Goal: Task Accomplishment & Management: Complete application form

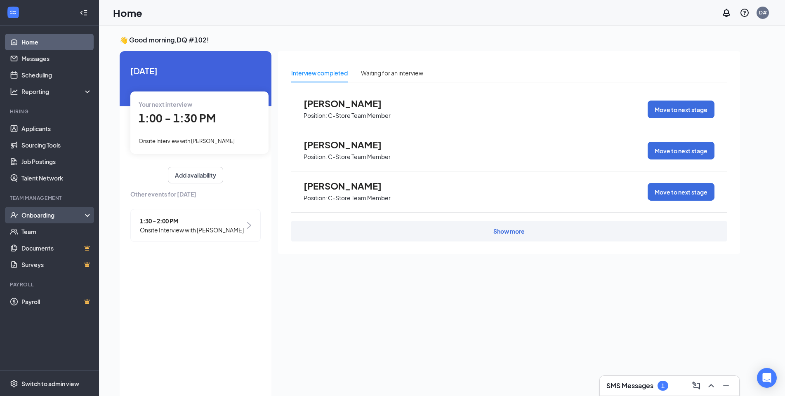
click at [43, 216] on div "Onboarding" at bounding box center [53, 215] width 64 height 8
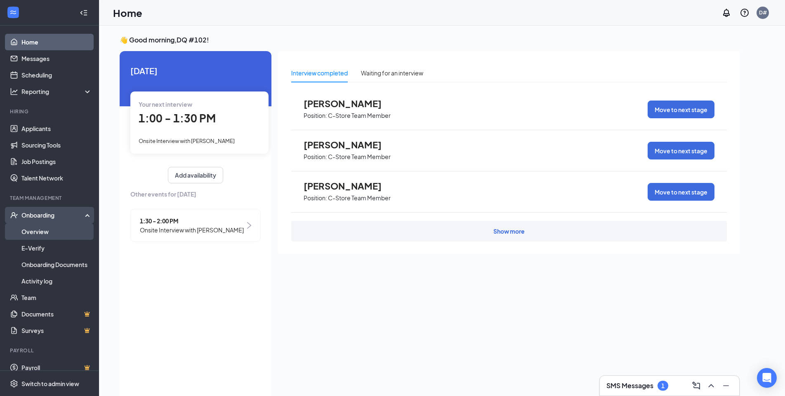
click at [41, 232] on link "Overview" at bounding box center [56, 232] width 71 height 17
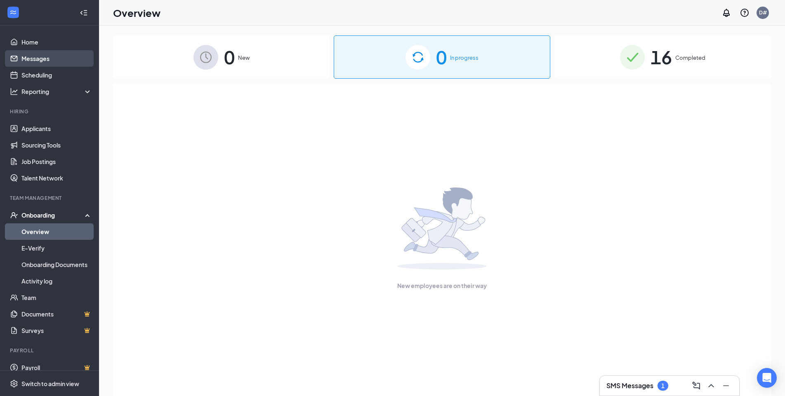
click at [36, 57] on link "Messages" at bounding box center [56, 58] width 71 height 17
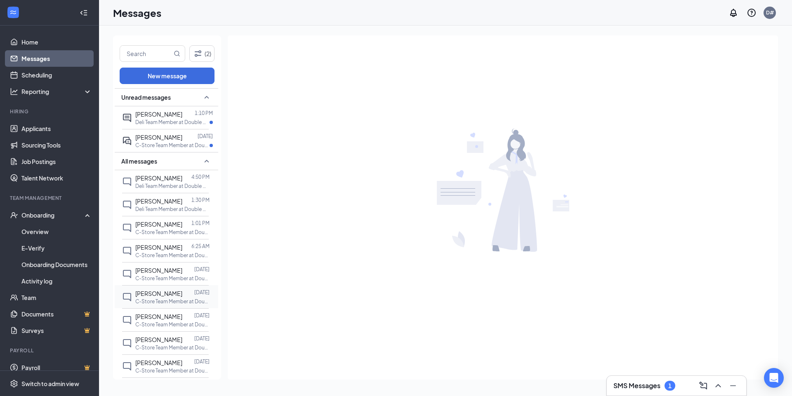
click at [163, 297] on span "[PERSON_NAME]" at bounding box center [158, 293] width 47 height 7
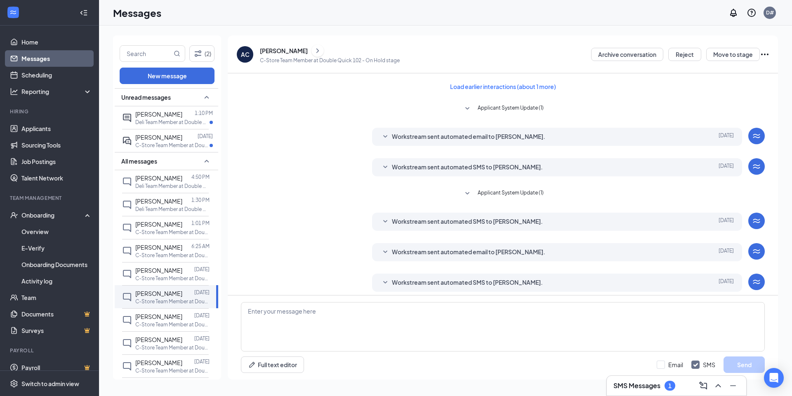
scroll to position [59, 0]
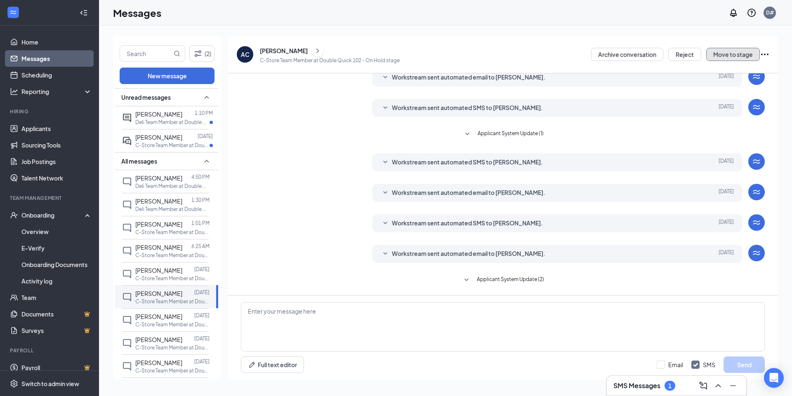
click at [737, 54] on button "Move to stage" at bounding box center [733, 54] width 54 height 13
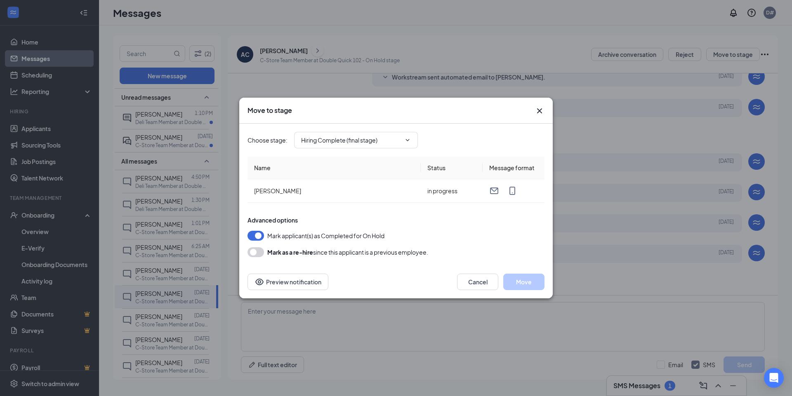
type input "Hiring Complete (final stage)"
click at [521, 281] on button "Move" at bounding box center [523, 282] width 41 height 17
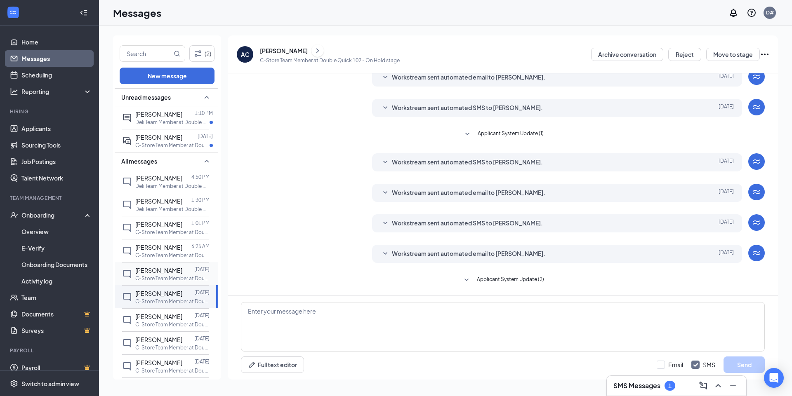
click at [168, 276] on p "C-Store Team Member at Double Quick 102" at bounding box center [172, 278] width 74 height 7
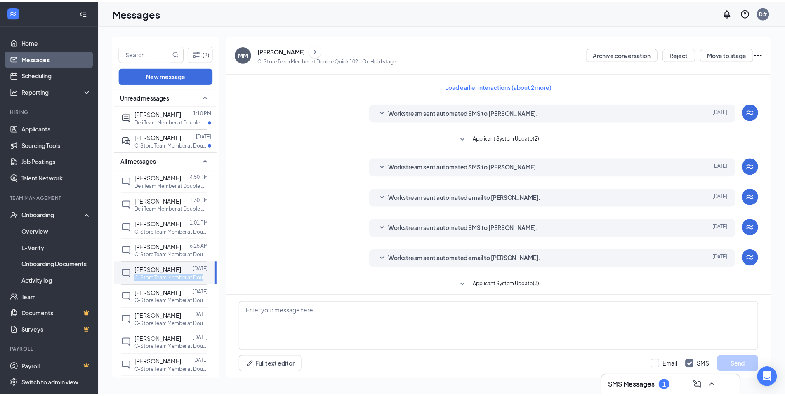
scroll to position [5, 0]
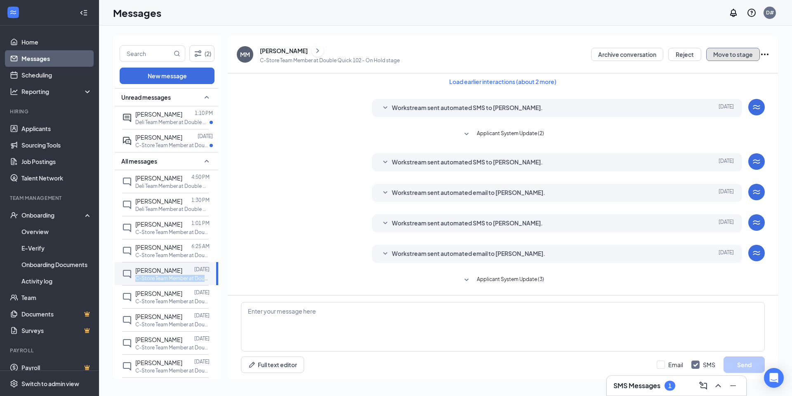
click at [731, 53] on button "Move to stage" at bounding box center [733, 54] width 54 height 13
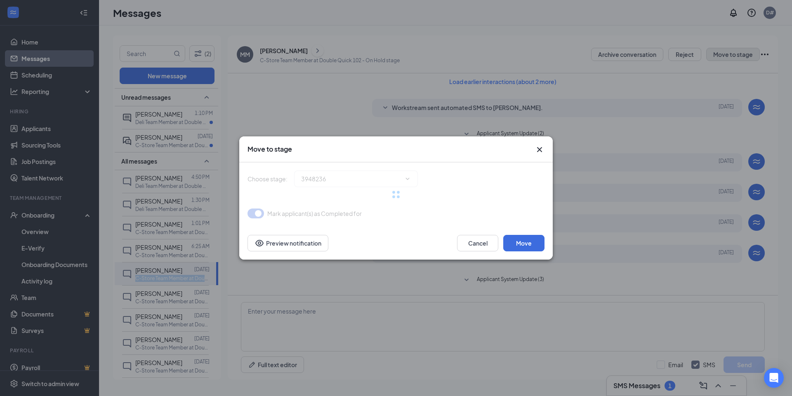
type input "Hiring Complete (final stage)"
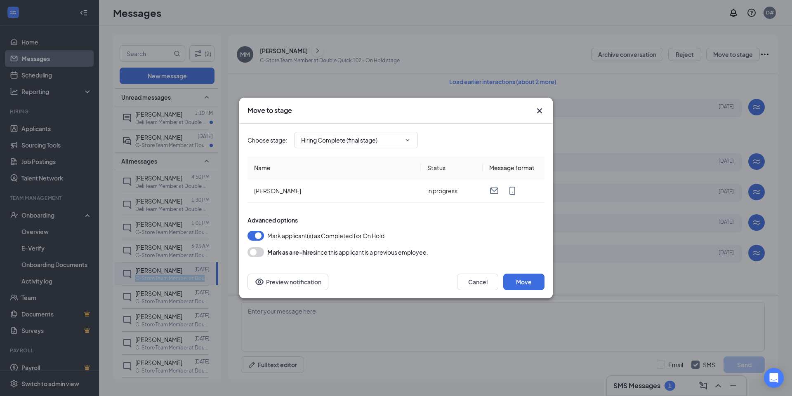
drag, startPoint x: 254, startPoint y: 252, endPoint x: 270, endPoint y: 257, distance: 16.2
click at [272, 256] on div "Mark as a re-hire since this applicant is a previous employee." at bounding box center [396, 253] width 297 height 10
click at [270, 257] on div "Mark as a re-hire since this applicant is a previous employee." at bounding box center [347, 253] width 161 height 10
click at [259, 251] on button "button" at bounding box center [256, 253] width 17 height 10
click at [259, 251] on div "Advanced options Mark applicant(s) as Completed for On Hold Mark as a re-hire s…" at bounding box center [396, 236] width 297 height 41
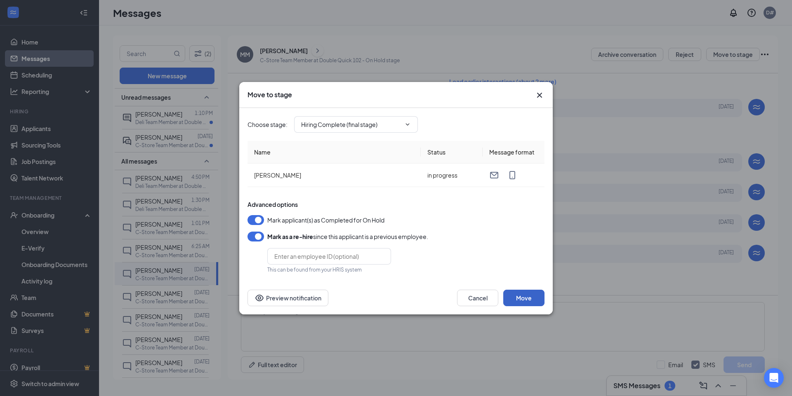
click at [521, 300] on button "Move" at bounding box center [523, 298] width 41 height 17
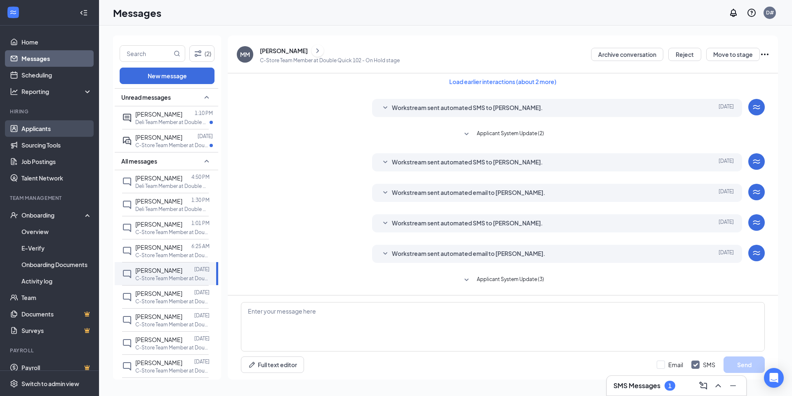
click at [40, 130] on link "Applicants" at bounding box center [56, 128] width 71 height 17
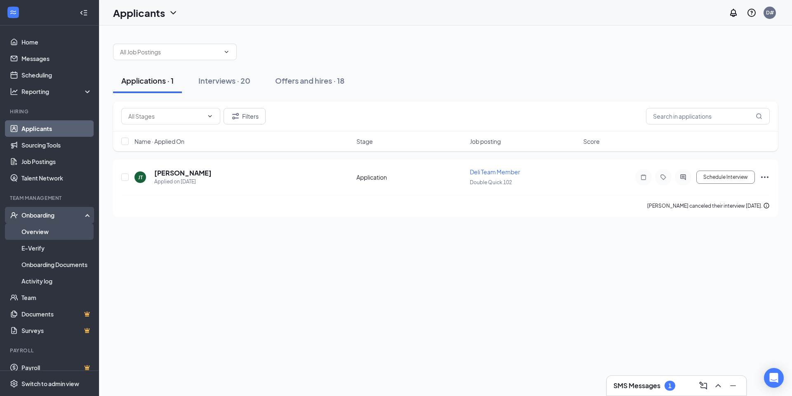
click at [38, 231] on link "Overview" at bounding box center [56, 232] width 71 height 17
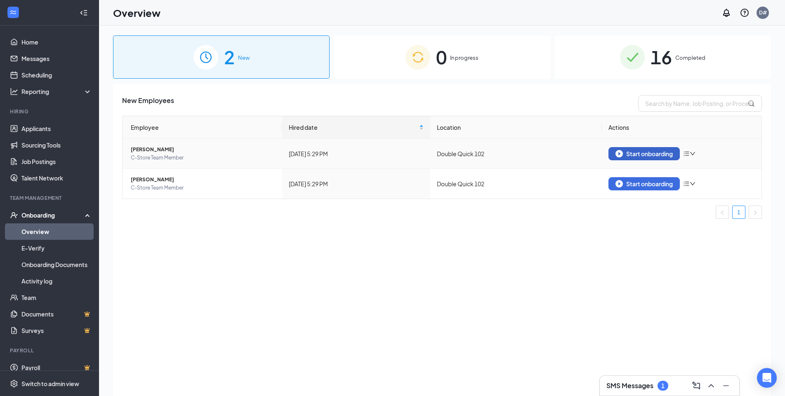
click at [644, 151] on div "Start onboarding" at bounding box center [644, 153] width 57 height 7
click at [660, 153] on div "Start onboarding" at bounding box center [644, 153] width 57 height 7
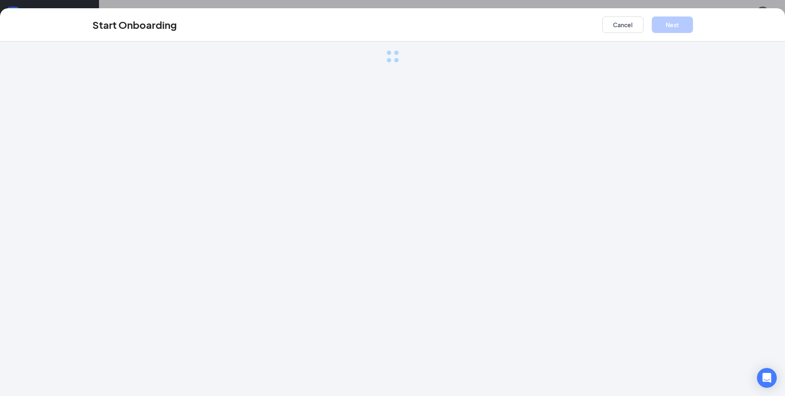
click at [660, 153] on div "Start Onboarding Cancel Next Loading..." at bounding box center [392, 198] width 785 height 396
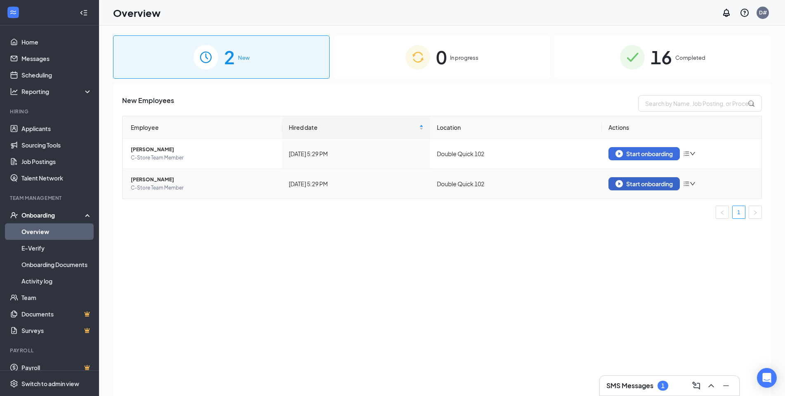
click at [639, 182] on div "Start onboarding" at bounding box center [644, 183] width 57 height 7
click at [623, 153] on div "Start onboarding" at bounding box center [644, 153] width 57 height 7
click at [667, 151] on div "Start onboarding" at bounding box center [644, 153] width 57 height 7
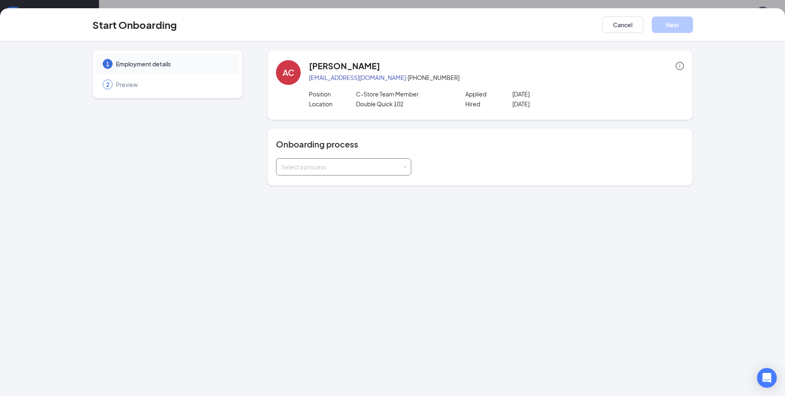
click at [403, 170] on div "Select a process" at bounding box center [343, 167] width 125 height 17
click at [365, 186] on li "New Hire Documentation" at bounding box center [343, 184] width 135 height 15
click at [365, 186] on div "AC [PERSON_NAME] [EMAIL_ADDRESS][DOMAIN_NAME] · [PHONE_NUMBER] Position C-Store…" at bounding box center [479, 118] width 425 height 136
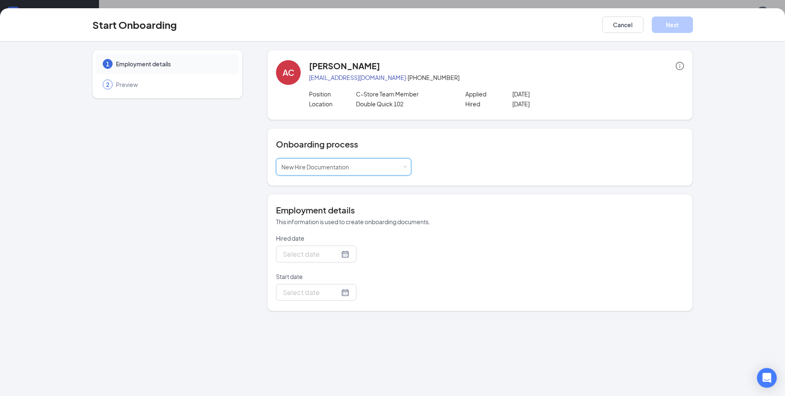
type input "[DATE]"
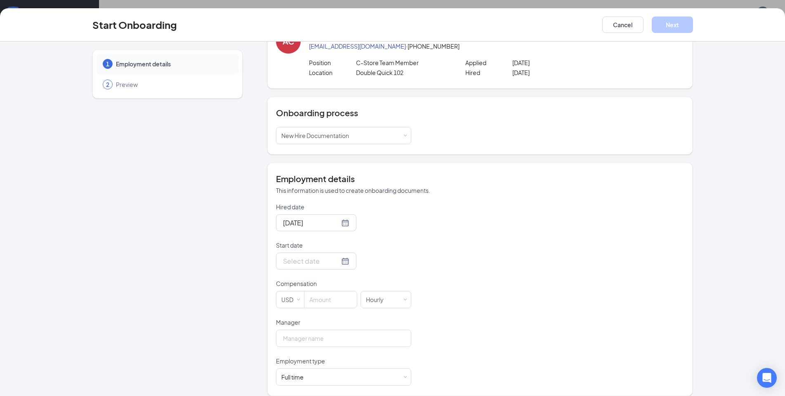
scroll to position [40, 0]
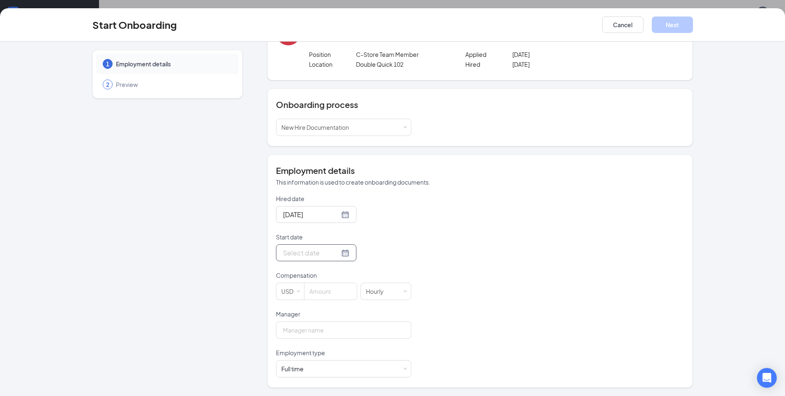
click at [337, 252] on div at bounding box center [316, 253] width 66 height 10
type input "[DATE]"
click at [302, 339] on div "20" at bounding box center [303, 339] width 10 height 10
click at [342, 290] on input at bounding box center [330, 291] width 52 height 17
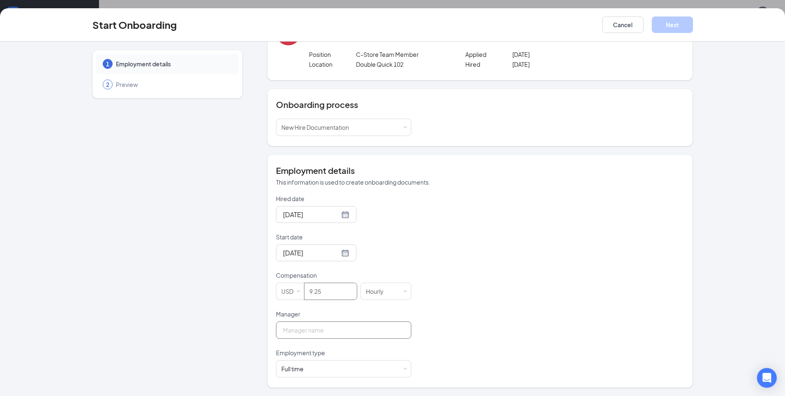
scroll to position [37, 0]
type input "9.25"
click at [353, 334] on input "Manager" at bounding box center [343, 330] width 135 height 17
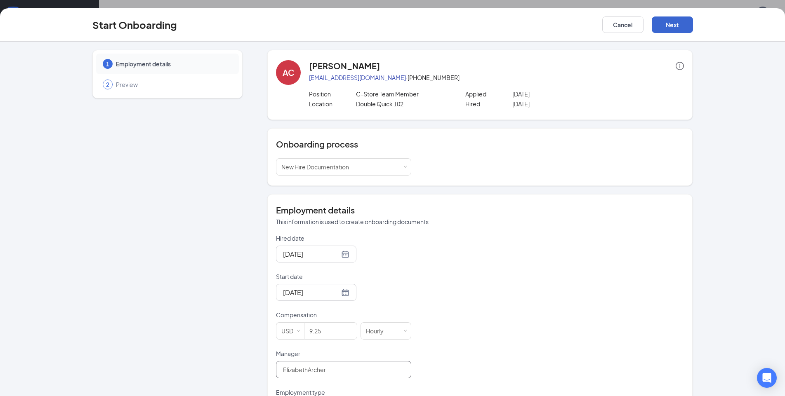
type input "ElizabethArcher"
click at [677, 22] on button "Next" at bounding box center [672, 25] width 41 height 17
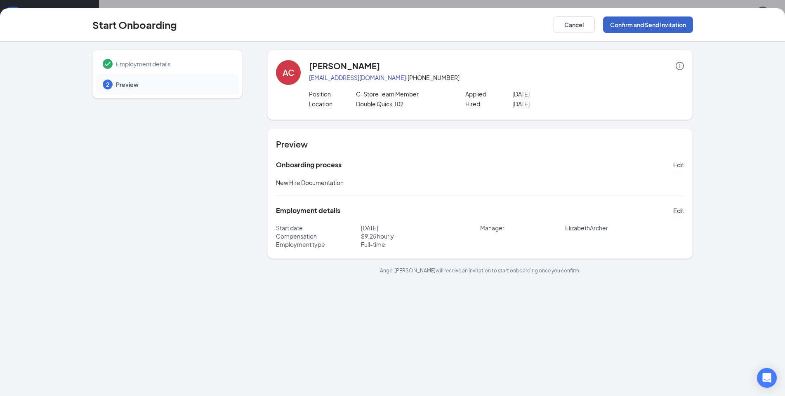
click at [648, 18] on button "Confirm and Send Invitation" at bounding box center [648, 25] width 90 height 17
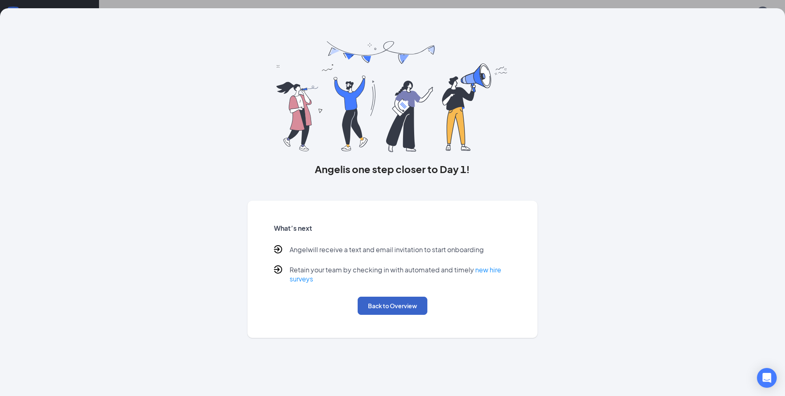
click at [388, 301] on button "Back to Overview" at bounding box center [393, 306] width 70 height 18
click at [388, 301] on div "Angel is one step closer to Day 1! What’s next Angel will receive a text and em…" at bounding box center [392, 202] width 785 height 388
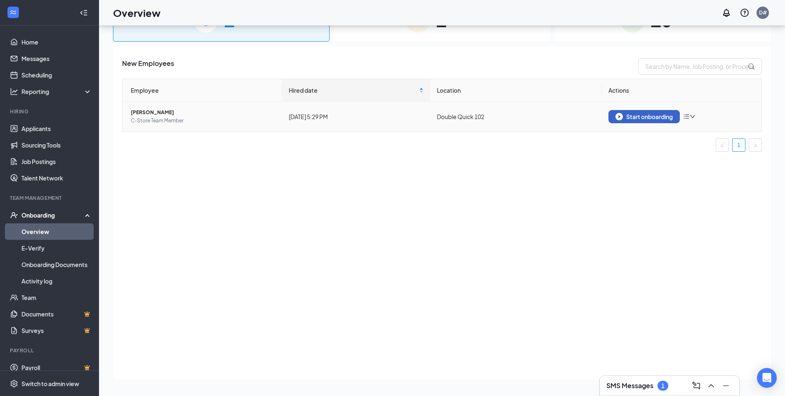
click at [651, 114] on div "Start onboarding" at bounding box center [644, 116] width 57 height 7
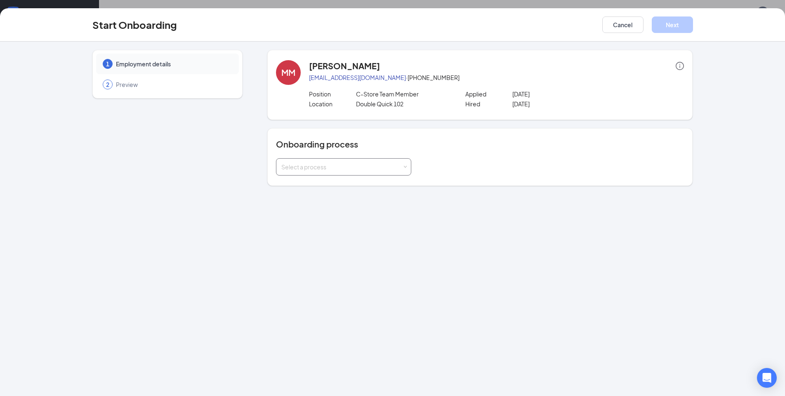
click at [365, 168] on div "Select a process" at bounding box center [341, 167] width 121 height 8
click at [356, 185] on li "New Hire Documentation" at bounding box center [343, 184] width 135 height 15
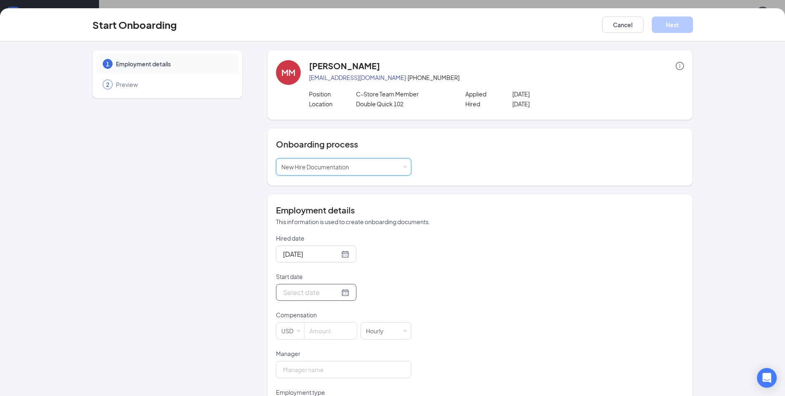
click at [302, 289] on input "Start date" at bounding box center [311, 293] width 57 height 10
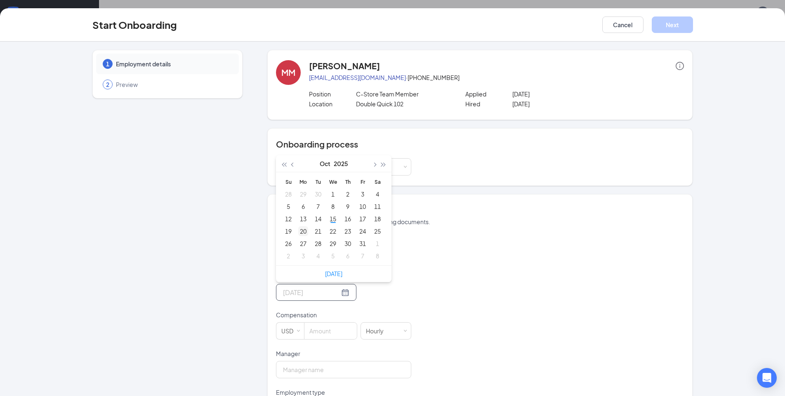
click at [298, 231] on div "20" at bounding box center [303, 232] width 10 height 10
type input "[DATE]"
click at [329, 333] on input at bounding box center [330, 331] width 52 height 17
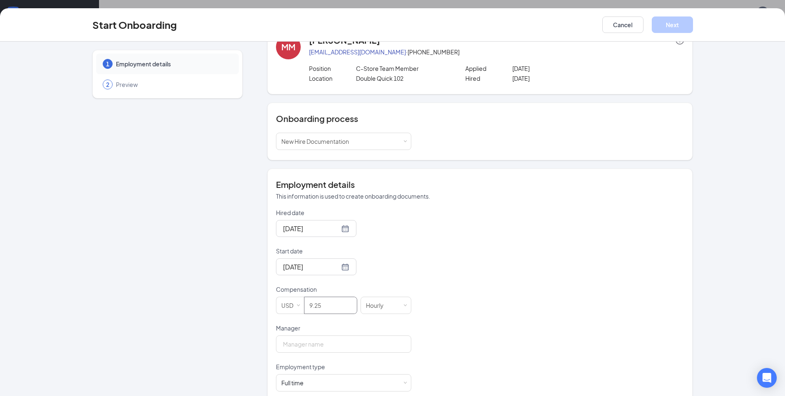
scroll to position [40, 0]
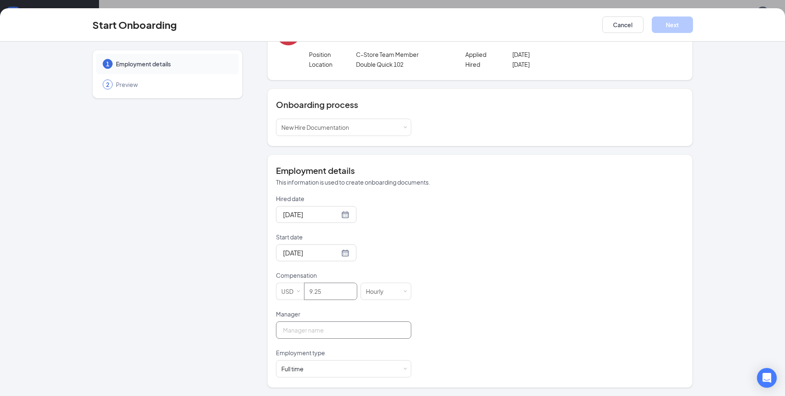
type input "9.25"
click at [292, 330] on input "Manager" at bounding box center [343, 330] width 135 height 17
type input "e"
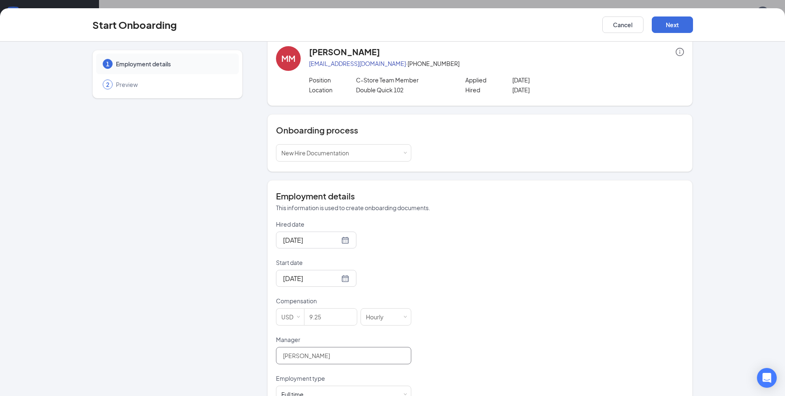
scroll to position [0, 0]
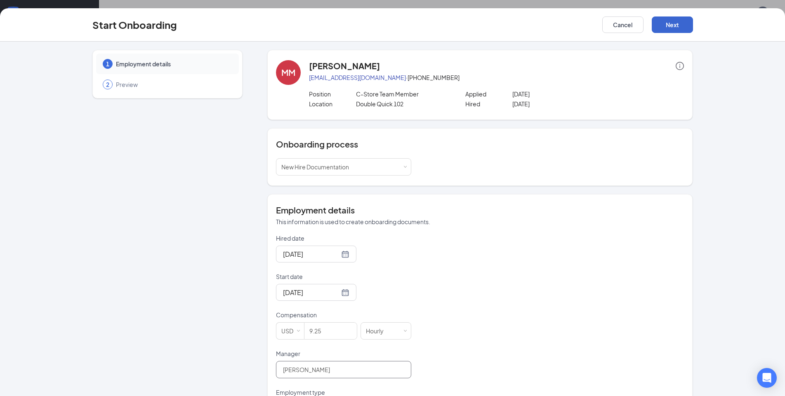
type input "[PERSON_NAME]"
click at [669, 25] on button "Next" at bounding box center [672, 25] width 41 height 17
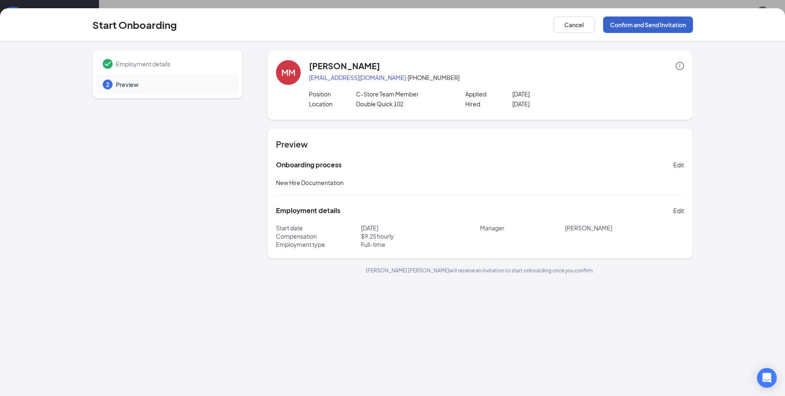
click at [648, 24] on button "Confirm and Send Invitation" at bounding box center [648, 25] width 90 height 17
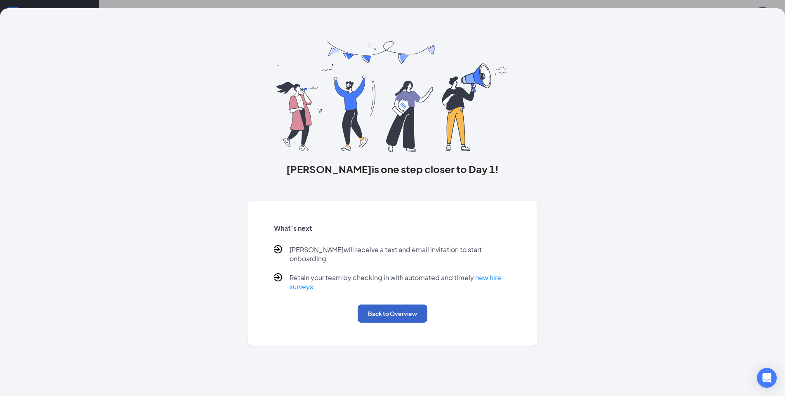
click at [394, 306] on button "Back to Overview" at bounding box center [393, 314] width 70 height 18
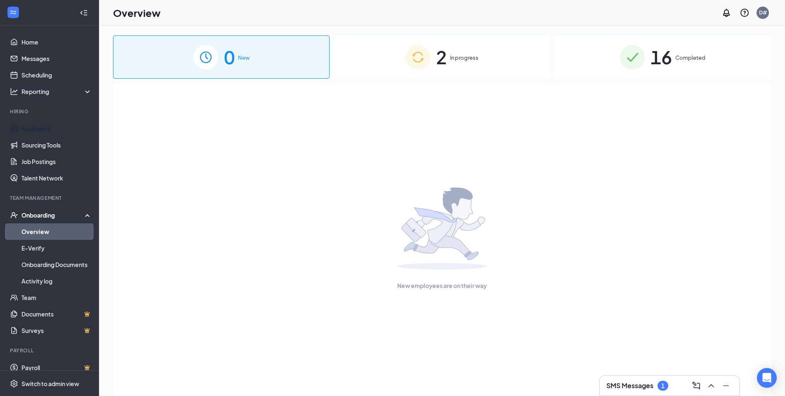
drag, startPoint x: 35, startPoint y: 130, endPoint x: 33, endPoint y: 19, distance: 110.6
click at [35, 129] on link "Applicants" at bounding box center [56, 128] width 71 height 17
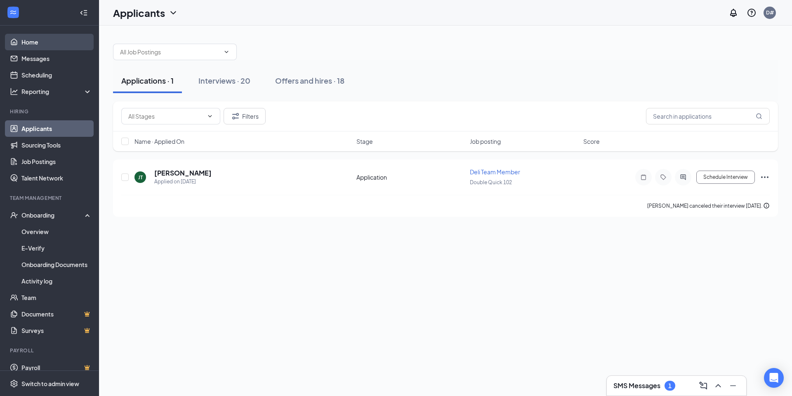
click at [36, 45] on link "Home" at bounding box center [56, 42] width 71 height 17
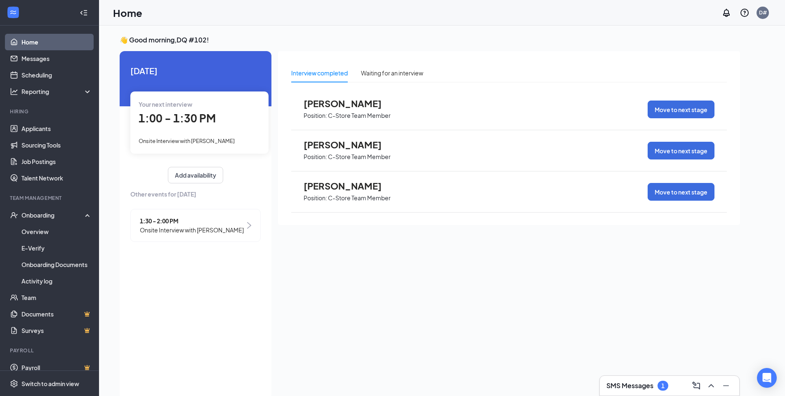
click at [334, 105] on span "[PERSON_NAME]" at bounding box center [349, 103] width 91 height 11
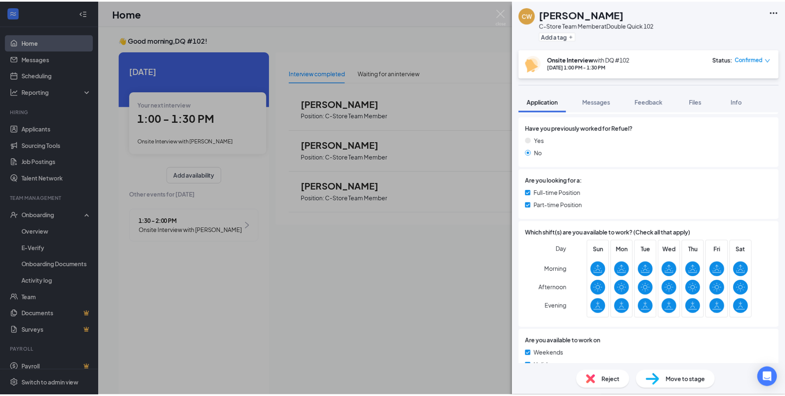
scroll to position [41, 0]
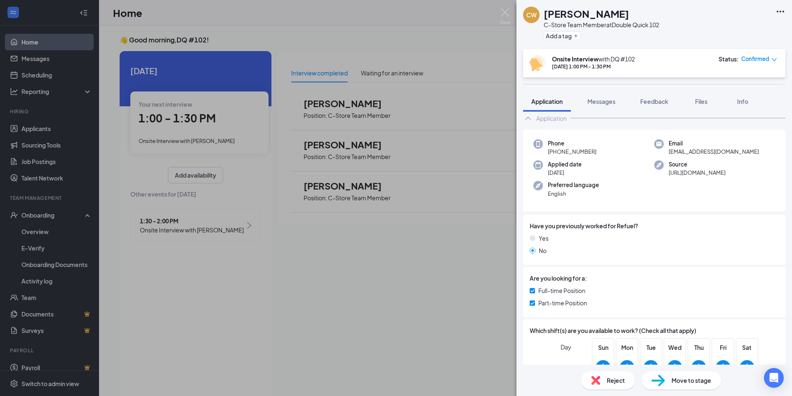
click at [708, 37] on div "CW [PERSON_NAME] C-Store Team Member at Double Quick 102 Add a tag" at bounding box center [655, 24] width 276 height 49
click at [406, 28] on div "CW [PERSON_NAME] C-Store Team Member at Double Quick 102 Add a tag Onsite Inter…" at bounding box center [396, 198] width 792 height 396
click at [406, 28] on div "👋 Good morning, DQ #102 ! [DATE] Your next interview 1:00 - 1:30 PM Onsite Inte…" at bounding box center [445, 220] width 693 height 388
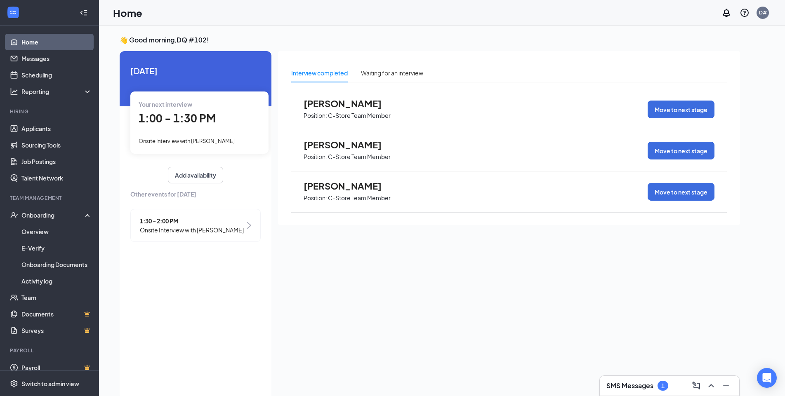
click at [348, 149] on span "[PERSON_NAME]" at bounding box center [349, 144] width 91 height 11
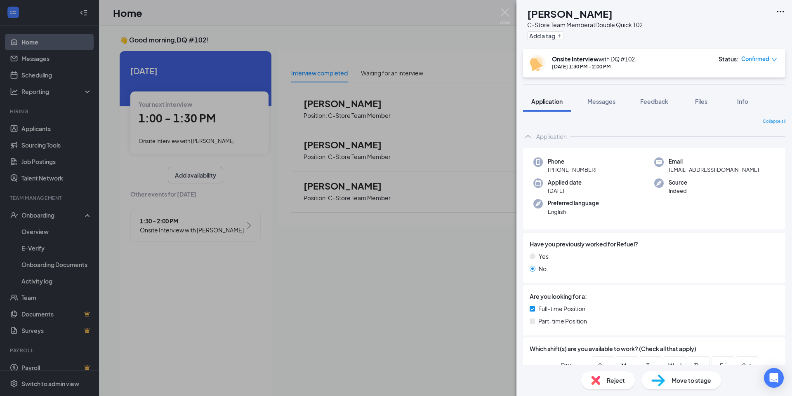
click at [439, 56] on div "MM [PERSON_NAME] C-Store Team Member at Double Quick 102 Add a tag Onsite Inter…" at bounding box center [396, 198] width 792 height 396
